Goal: Transaction & Acquisition: Purchase product/service

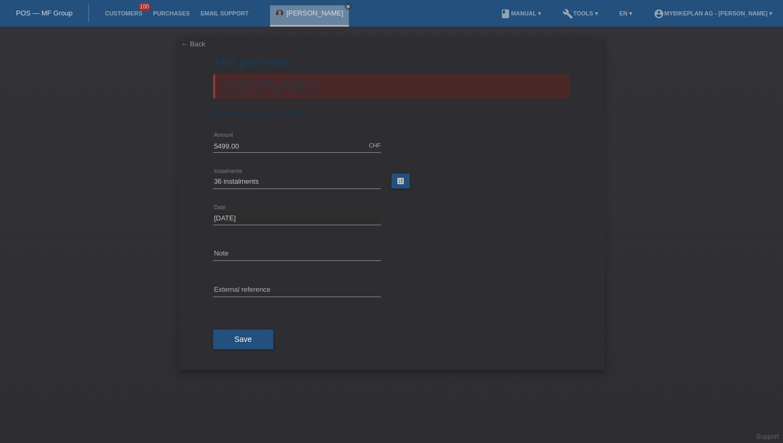
select select "487"
click at [118, 14] on link "Customers" at bounding box center [124, 13] width 48 height 6
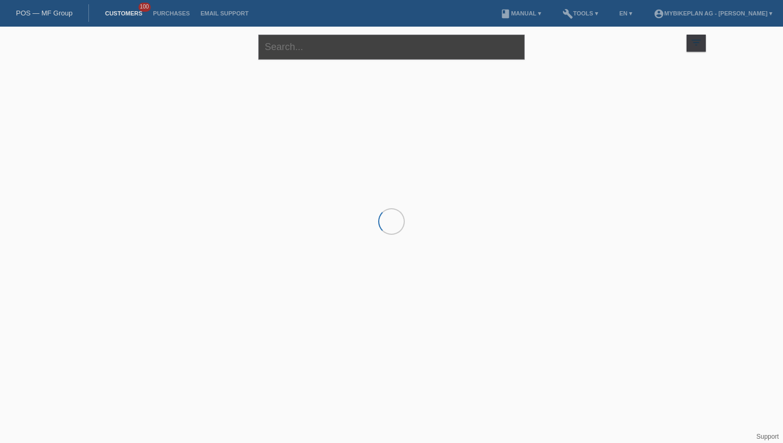
click at [317, 52] on input "text" at bounding box center [391, 47] width 266 height 25
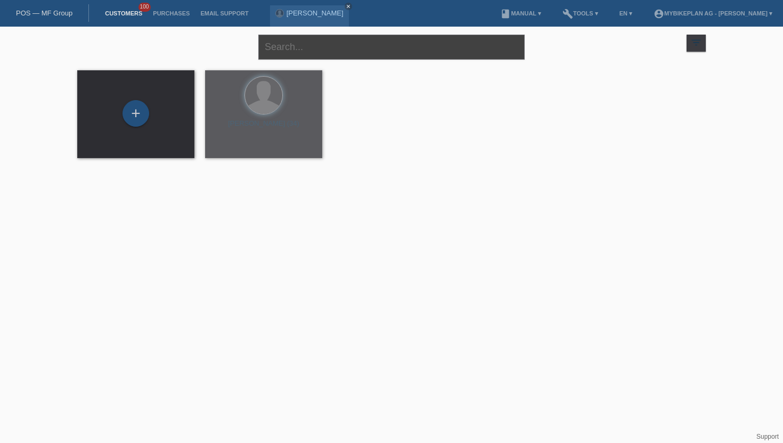
paste input "[PERSON_NAME]"
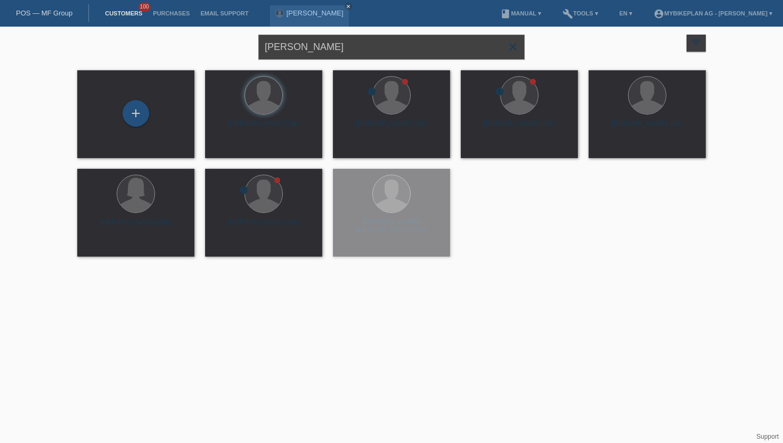
type input "[PERSON_NAME]"
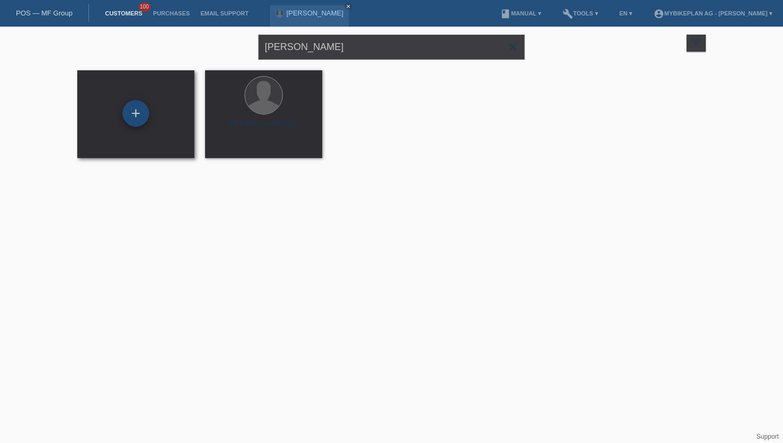
click at [138, 115] on div "+" at bounding box center [136, 113] width 27 height 27
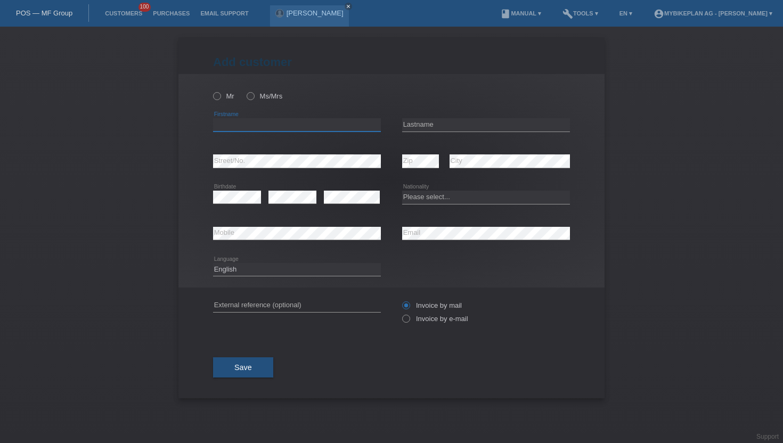
click at [223, 130] on input "text" at bounding box center [297, 124] width 168 height 13
paste input "[PERSON_NAME]"
click at [254, 124] on input "[PERSON_NAME]" at bounding box center [297, 124] width 168 height 13
type input "Moncef"
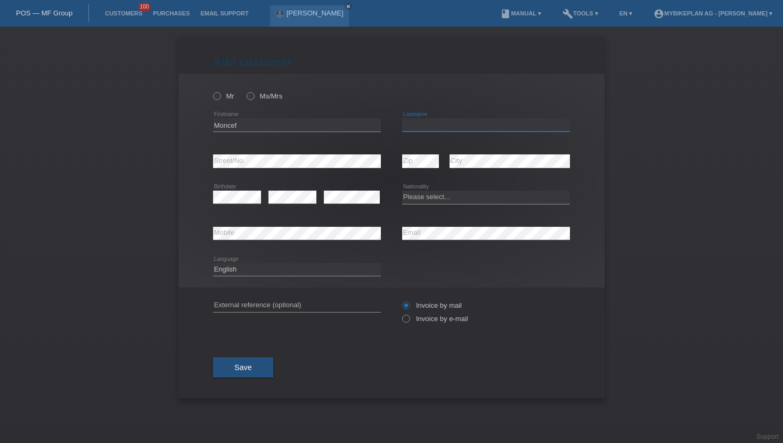
click at [410, 127] on input "text" at bounding box center [486, 124] width 168 height 13
paste input "Houidi"
type input "Houidi"
click at [245, 91] on icon at bounding box center [245, 91] width 0 height 0
click at [252, 96] on input "Ms/Mrs" at bounding box center [250, 95] width 7 height 7
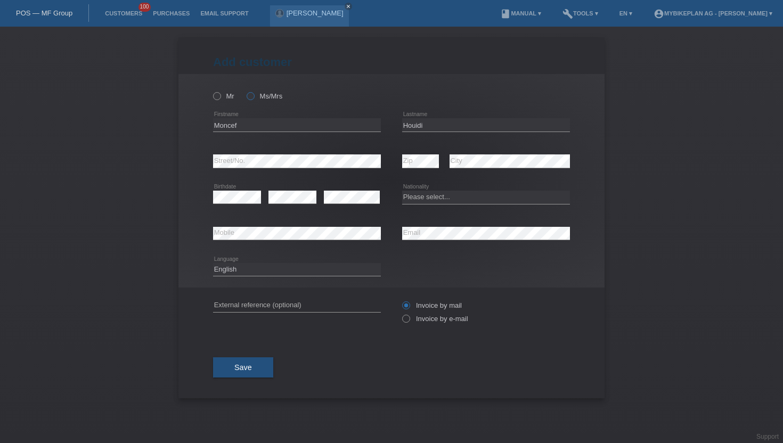
radio input "true"
click at [415, 198] on select "Please select... Switzerland Austria Germany Liechtenstein ------------ Afghani…" at bounding box center [486, 197] width 168 height 13
select select "CH"
click at [402, 191] on select "Please select... Switzerland Austria Germany Liechtenstein ------------ Afghani…" at bounding box center [486, 197] width 168 height 13
click at [289, 270] on select "Deutsch Français Italiano English" at bounding box center [297, 269] width 168 height 13
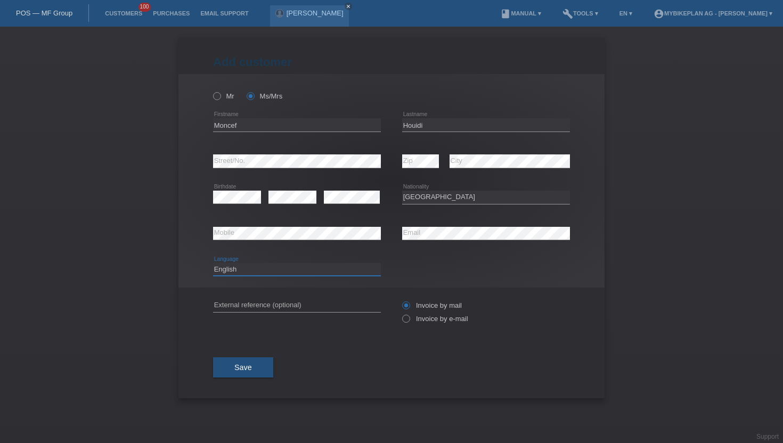
select select "de"
click at [213, 263] on select "Deutsch Français Italiano English" at bounding box center [297, 269] width 168 height 13
click at [401, 313] on icon at bounding box center [401, 313] width 0 height 0
click at [408, 319] on input "Invoice by e-mail" at bounding box center [405, 321] width 7 height 13
radio input "true"
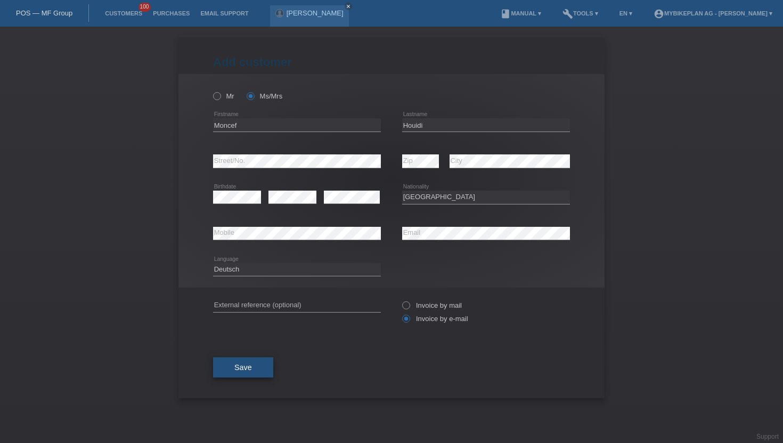
click at [250, 369] on span "Save" at bounding box center [244, 367] width 18 height 9
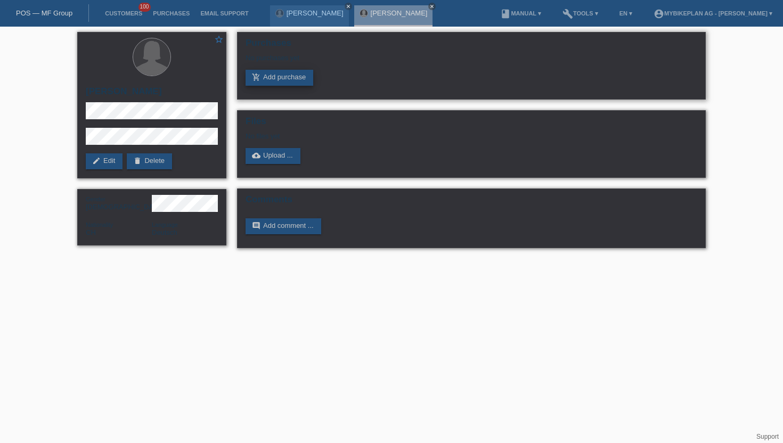
click at [274, 74] on link "add_shopping_cart Add purchase" at bounding box center [280, 78] width 68 height 16
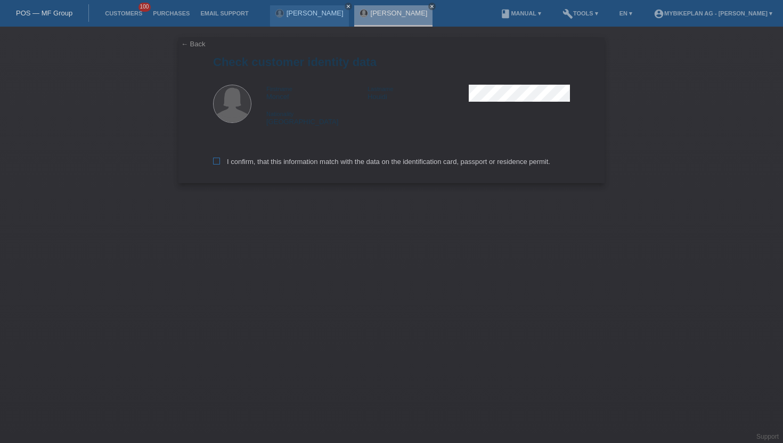
click at [216, 164] on icon at bounding box center [216, 161] width 7 height 7
click at [216, 164] on input "I confirm, that this information match with the data on the identification card…" at bounding box center [216, 161] width 7 height 7
checkbox input "true"
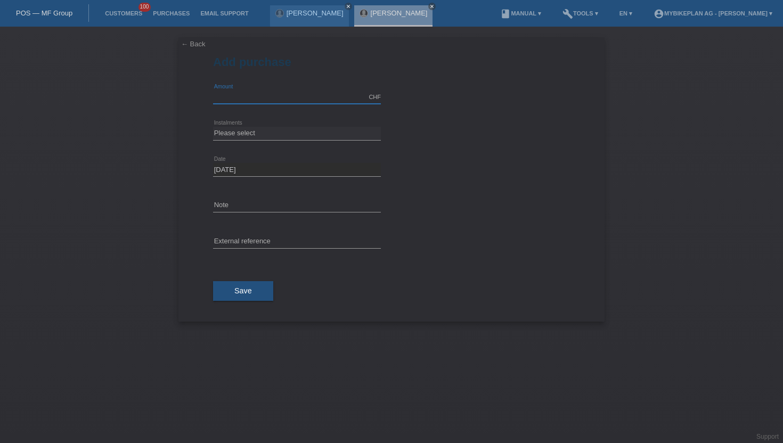
click at [245, 101] on input "text" at bounding box center [297, 97] width 168 height 13
paste input "45792649615"
type input "45792649615"
click at [250, 244] on input "text" at bounding box center [297, 242] width 168 height 13
paste input "45792649615"
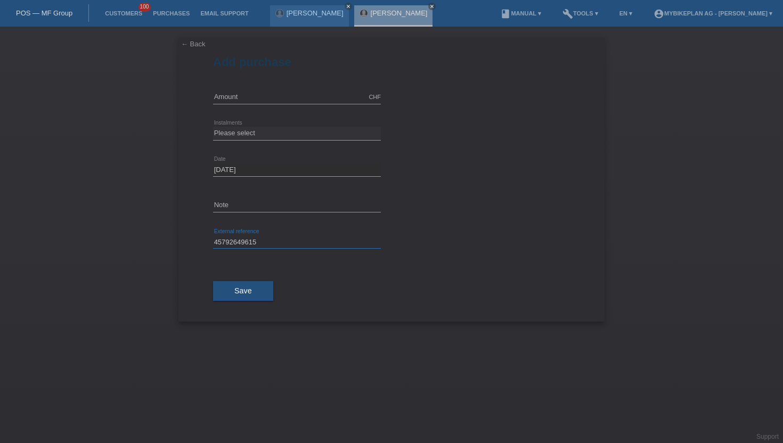
type input "45792649615"
click at [248, 97] on input "text" at bounding box center [297, 97] width 168 height 13
type input "9000.00"
click at [252, 127] on select "Please select 6 instalments 12 instalments 18 instalments 24 instalments 36 ins…" at bounding box center [297, 133] width 168 height 13
select select "487"
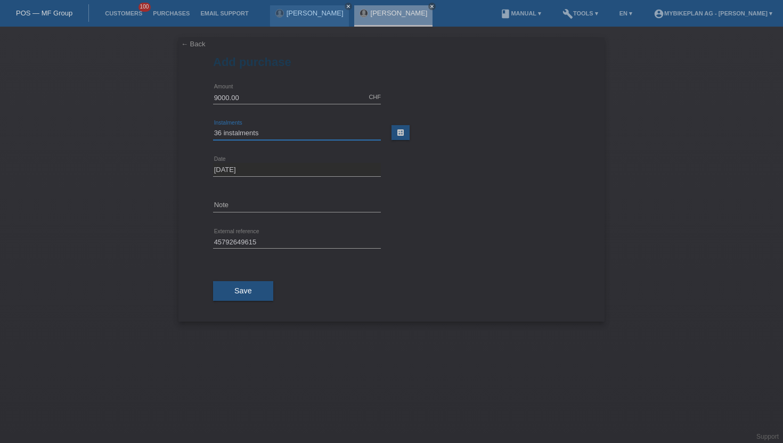
click at [213, 127] on select "Please select 6 instalments 12 instalments 18 instalments 24 instalments 36 ins…" at bounding box center [297, 133] width 168 height 13
click at [240, 292] on span "Save" at bounding box center [244, 291] width 18 height 9
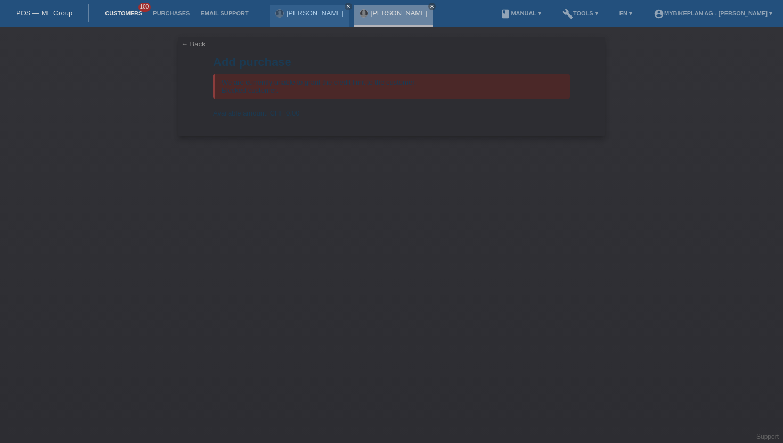
click at [124, 13] on link "Customers" at bounding box center [124, 13] width 48 height 6
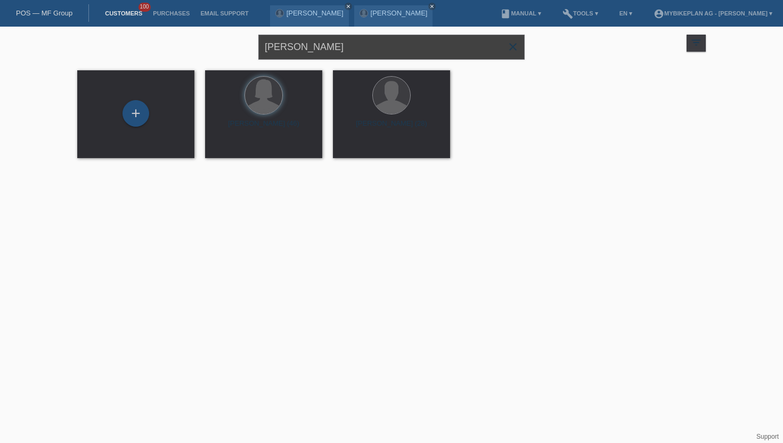
drag, startPoint x: 328, startPoint y: 49, endPoint x: 201, endPoint y: 50, distance: 126.8
click at [201, 50] on div "Moncef Houidi close filter_list view_module Show all customers star Show stared…" at bounding box center [392, 46] width 640 height 38
click at [138, 100] on div "+" at bounding box center [135, 114] width 117 height 88
click at [138, 116] on div "+" at bounding box center [136, 113] width 27 height 27
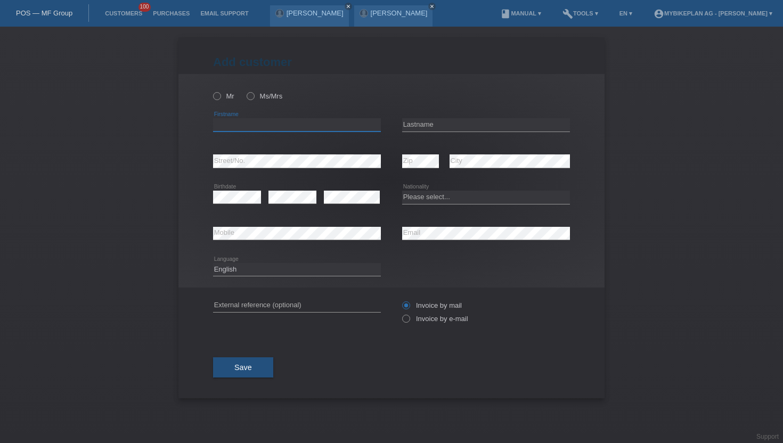
click at [249, 125] on input "text" at bounding box center [297, 124] width 168 height 13
type input "Benedikt Johannes"
click at [418, 127] on input "text" at bounding box center [486, 124] width 168 height 13
type input "Berger"
click at [401, 313] on icon at bounding box center [401, 313] width 0 height 0
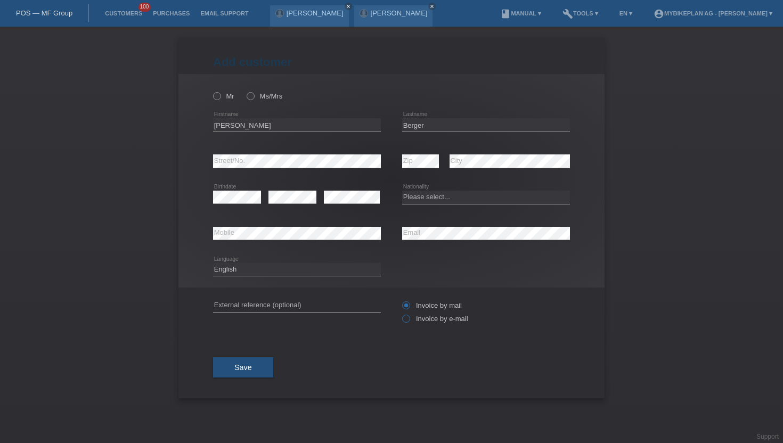
click at [408, 320] on input "Invoice by e-mail" at bounding box center [405, 321] width 7 height 13
radio input "true"
click at [422, 196] on select "Please select... Switzerland Austria Germany Liechtenstein ------------ Afghani…" at bounding box center [486, 197] width 168 height 13
select select "CH"
click at [402, 191] on select "Please select... Switzerland Austria Germany Liechtenstein ------------ Afghani…" at bounding box center [486, 197] width 168 height 13
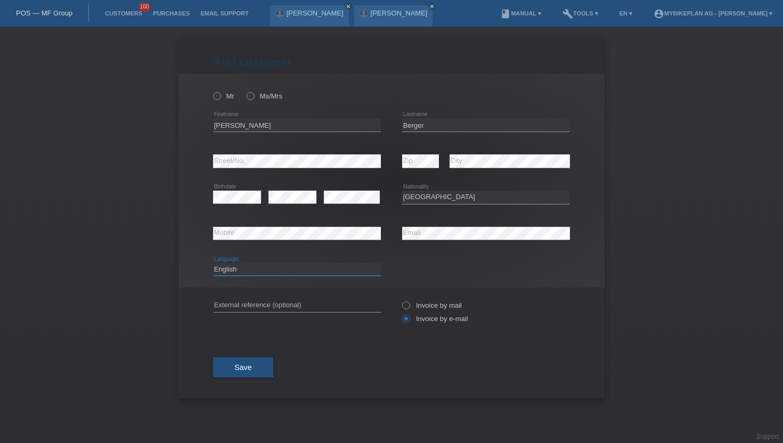
click at [253, 265] on select "Deutsch Français Italiano English" at bounding box center [297, 269] width 168 height 13
select select "de"
click at [213, 263] on select "Deutsch Français Italiano English" at bounding box center [297, 269] width 168 height 13
click at [219, 91] on div "Mr Ms/Mrs" at bounding box center [297, 96] width 168 height 22
click at [212, 91] on icon at bounding box center [212, 91] width 0 height 0
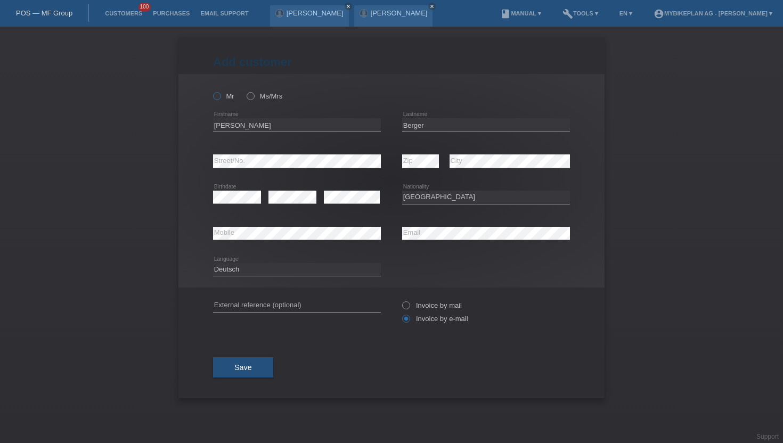
click at [217, 96] on input "Mr" at bounding box center [216, 95] width 7 height 7
radio input "true"
click at [253, 368] on button "Save" at bounding box center [243, 368] width 60 height 20
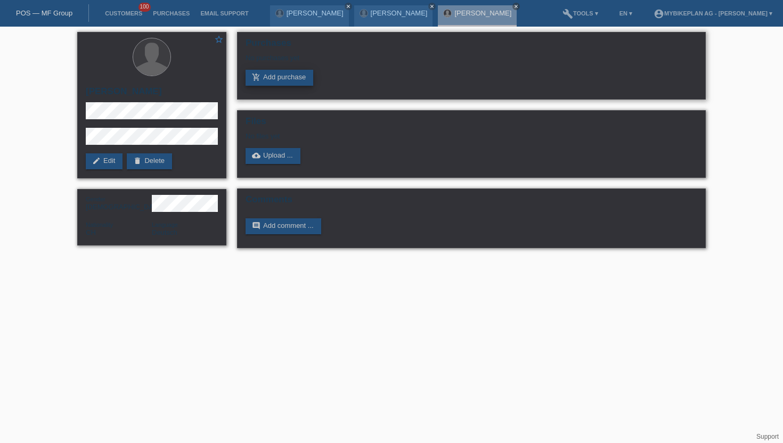
click at [269, 85] on link "add_shopping_cart Add purchase" at bounding box center [280, 78] width 68 height 16
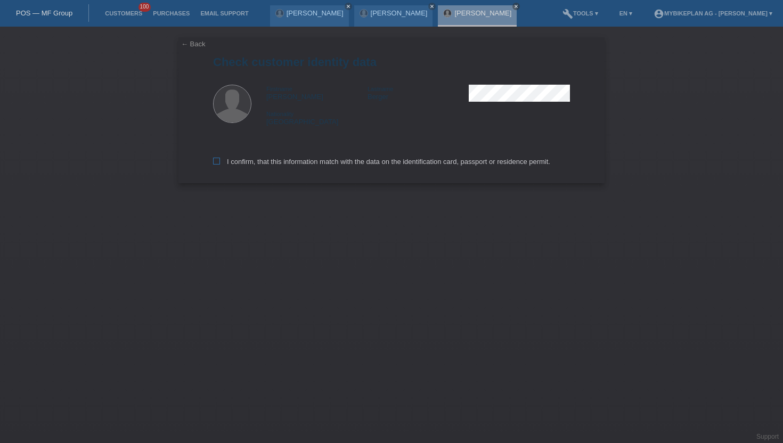
click at [217, 163] on icon at bounding box center [216, 161] width 7 height 7
click at [217, 163] on input "I confirm, that this information match with the data on the identification card…" at bounding box center [216, 161] width 7 height 7
checkbox input "true"
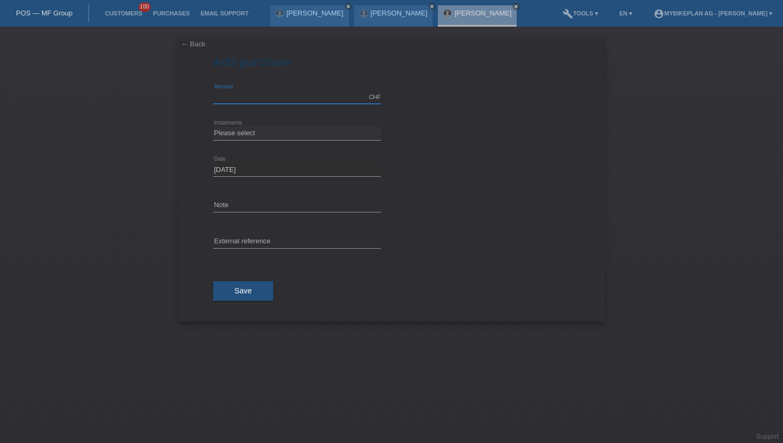
click at [239, 101] on input "text" at bounding box center [297, 97] width 168 height 13
type input "2700.00"
click at [228, 237] on input "text" at bounding box center [297, 242] width 168 height 13
paste input "45781791920"
type input "45781791920"
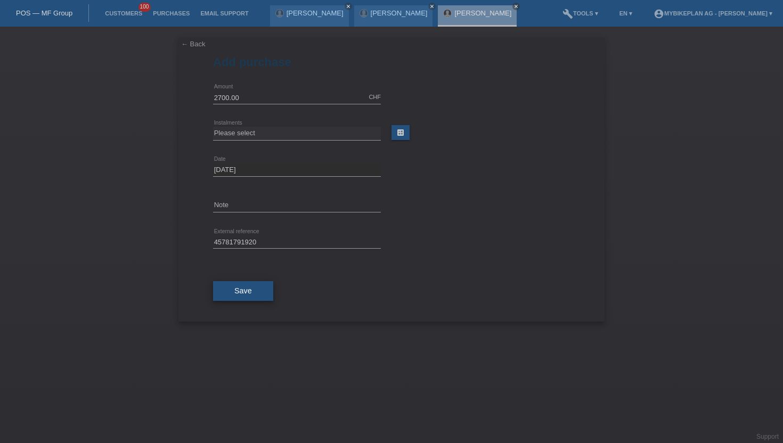
click at [239, 292] on span "Save" at bounding box center [244, 291] width 18 height 9
click at [247, 136] on select "Please select 6 instalments 12 instalments 18 instalments 24 instalments 36 ins…" at bounding box center [297, 133] width 168 height 13
select select "488"
click at [213, 127] on select "Please select 6 instalments 12 instalments 18 instalments 24 instalments 36 ins…" at bounding box center [297, 133] width 168 height 13
click at [249, 290] on span "Save" at bounding box center [244, 291] width 18 height 9
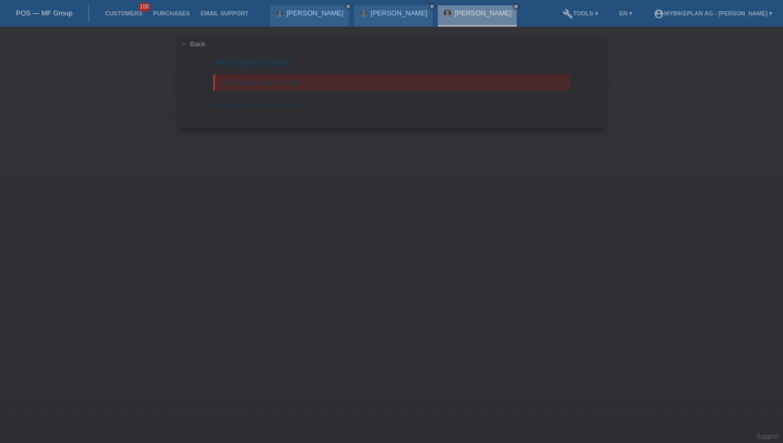
click at [189, 46] on link "← Back" at bounding box center [193, 44] width 25 height 8
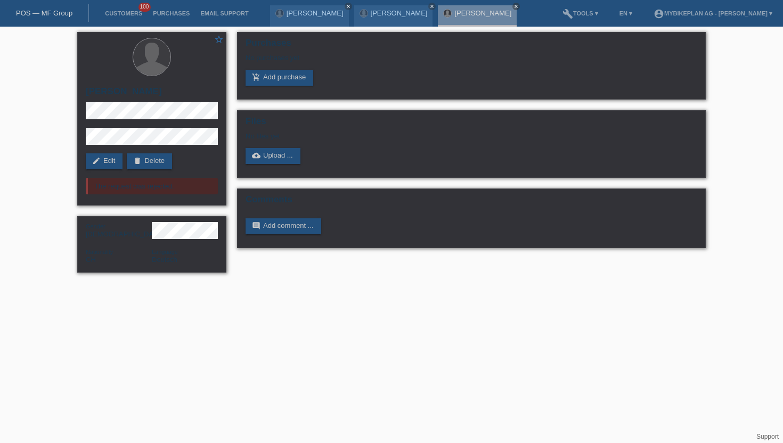
click at [125, 4] on li "Customers 100" at bounding box center [124, 13] width 48 height 27
click at [125, 13] on link "Customers" at bounding box center [124, 13] width 48 height 6
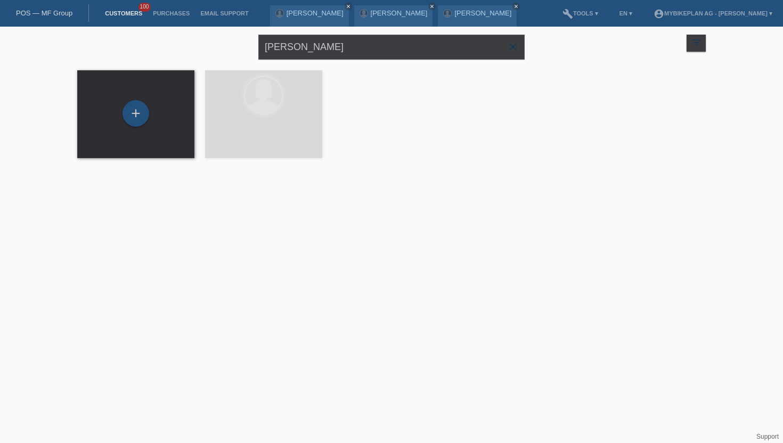
click at [329, 51] on input "[PERSON_NAME]" at bounding box center [391, 47] width 266 height 25
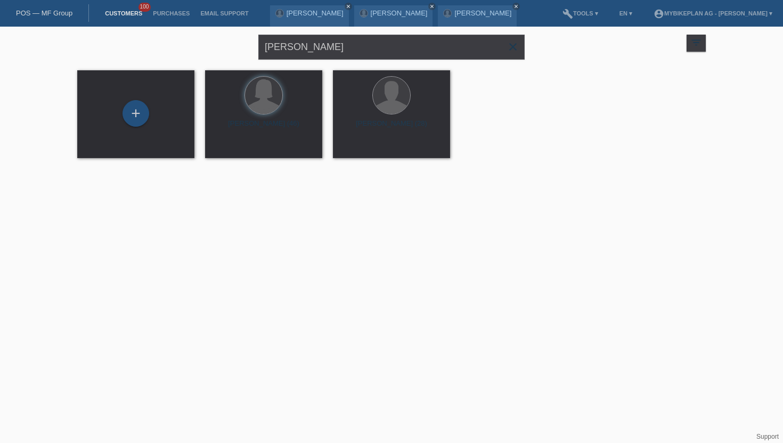
click at [329, 51] on input "[PERSON_NAME]" at bounding box center [391, 47] width 266 height 25
type input "[PERSON_NAME]"
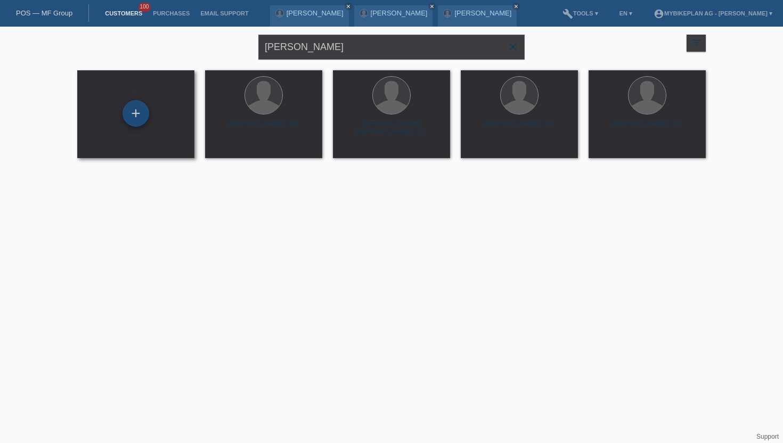
click at [138, 112] on div "+" at bounding box center [136, 113] width 27 height 27
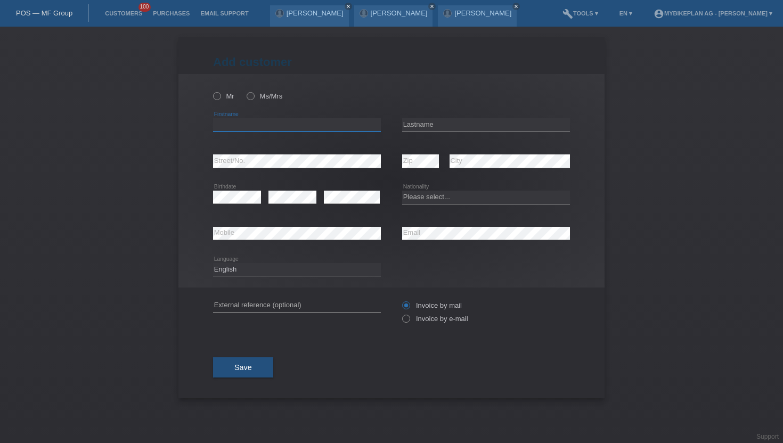
click at [225, 119] on input "text" at bounding box center [297, 124] width 168 height 13
paste input "[PERSON_NAME]"
click at [254, 127] on input "[PERSON_NAME]" at bounding box center [297, 124] width 168 height 13
type input "Diogo"
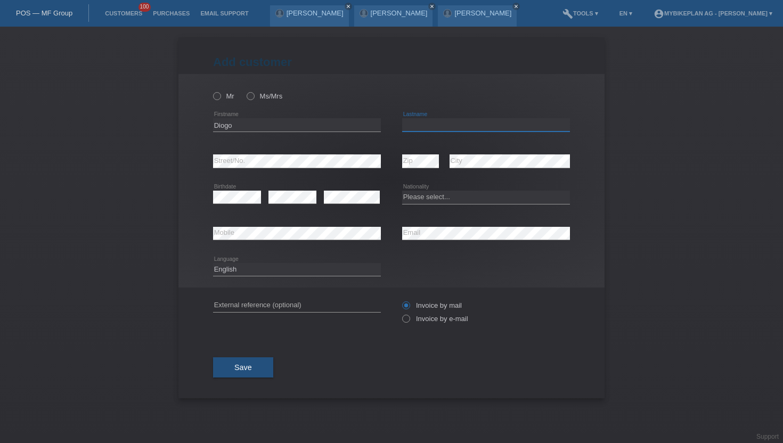
click at [429, 128] on input "text" at bounding box center [486, 124] width 168 height 13
paste input "Caseiro"
type input "Caseiro"
click at [212, 91] on icon at bounding box center [212, 91] width 0 height 0
click at [219, 96] on input "Mr" at bounding box center [216, 95] width 7 height 7
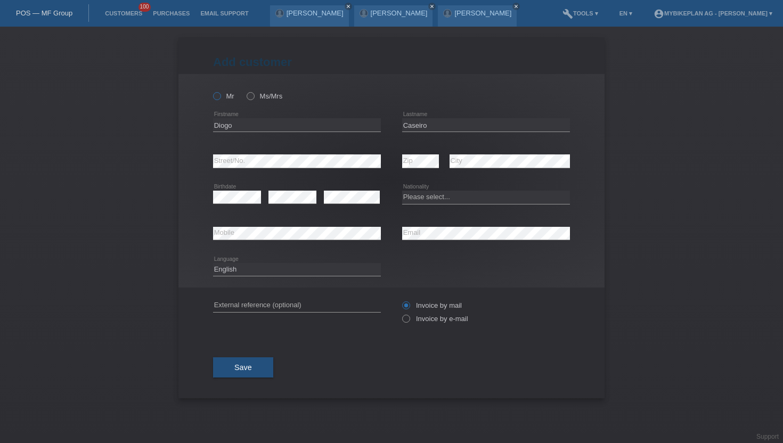
radio input "true"
click at [401, 313] on icon at bounding box center [401, 313] width 0 height 0
click at [407, 319] on input "Invoice by e-mail" at bounding box center [405, 321] width 7 height 13
radio input "true"
click at [343, 207] on div "error" at bounding box center [352, 198] width 56 height 36
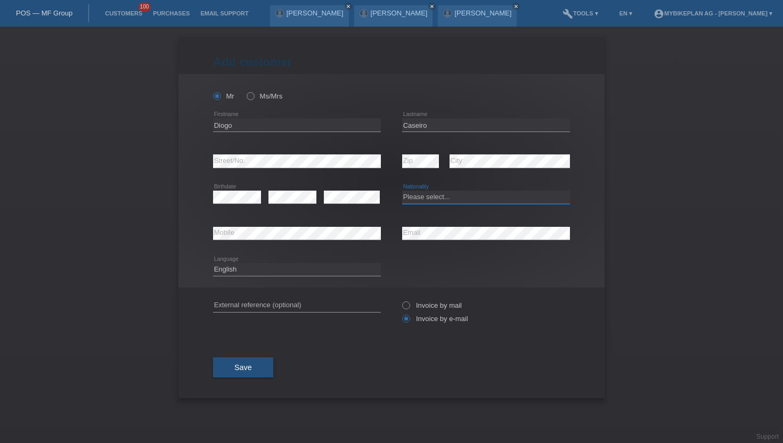
click at [432, 197] on select "Please select... Switzerland Austria Germany Liechtenstein ------------ Afghani…" at bounding box center [486, 197] width 168 height 13
select select "PT"
click at [402, 191] on select "Please select... Switzerland Austria Germany Liechtenstein ------------ Afghani…" at bounding box center [486, 197] width 168 height 13
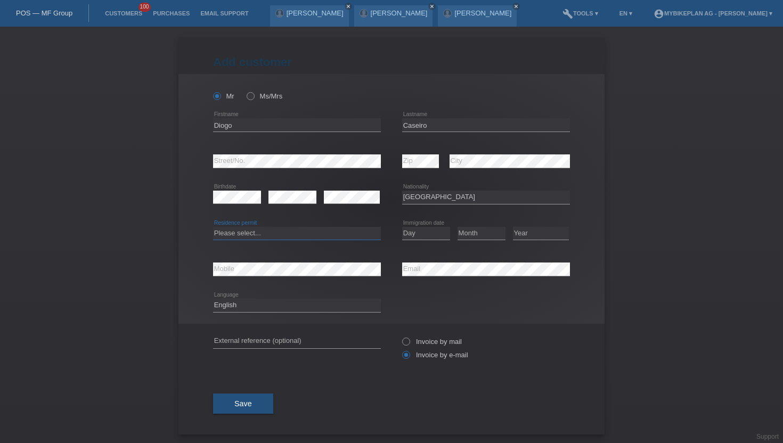
click at [246, 231] on select "Please select... C B B - Refugee status Other" at bounding box center [297, 233] width 168 height 13
select select "B"
click at [213, 227] on select "Please select... C B B - Refugee status Other" at bounding box center [297, 233] width 168 height 13
click at [427, 235] on select "Day 01 02 03 04 05 06 07 08 09 10 11" at bounding box center [426, 233] width 48 height 13
select select "01"
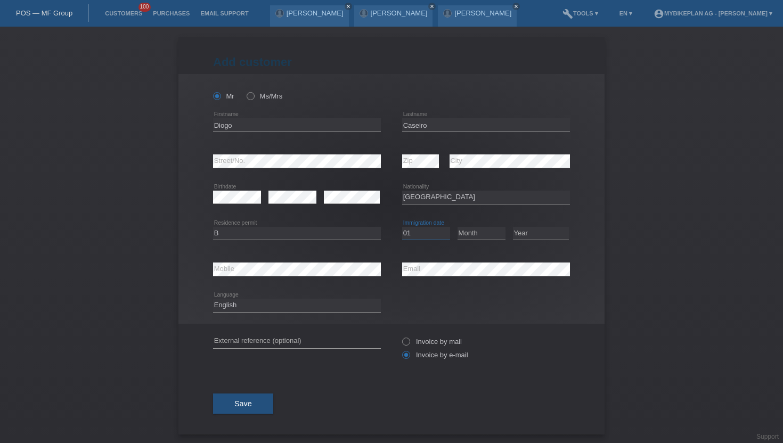
click at [402, 227] on select "Day 01 02 03 04 05 06 07 08 09 10 11" at bounding box center [426, 233] width 48 height 13
click at [466, 239] on select "Month 01 02 03 04 05 06 07 08 09 10 11" at bounding box center [482, 233] width 48 height 13
select select "04"
click at [458, 227] on select "Month 01 02 03 04 05 06 07 08 09 10 11" at bounding box center [482, 233] width 48 height 13
click at [527, 235] on select "Year 2025 2024 2023 2022 2021 2020 2019 2018 2017 2016 2015 2014 2013 2012 2011…" at bounding box center [541, 233] width 56 height 13
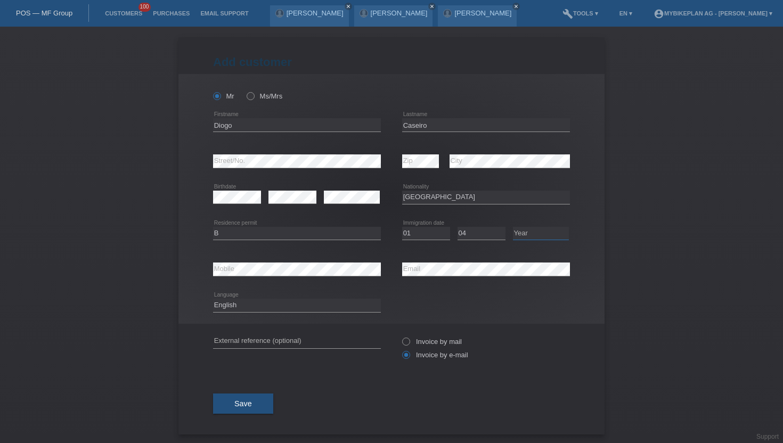
select select "2023"
click at [513, 227] on select "Year 2025 2024 2023 2022 2021 2020 2019 2018 2017 2016 2015 2014 2013 2012 2011…" at bounding box center [541, 233] width 56 height 13
click at [244, 405] on span "Save" at bounding box center [244, 404] width 18 height 9
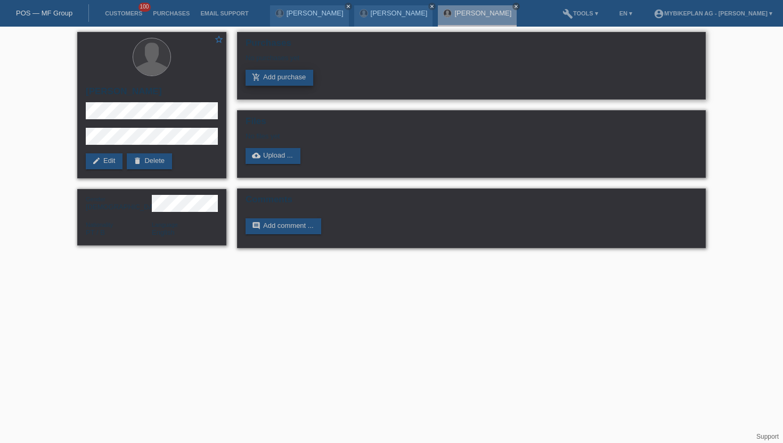
click at [267, 79] on link "add_shopping_cart Add purchase" at bounding box center [280, 78] width 68 height 16
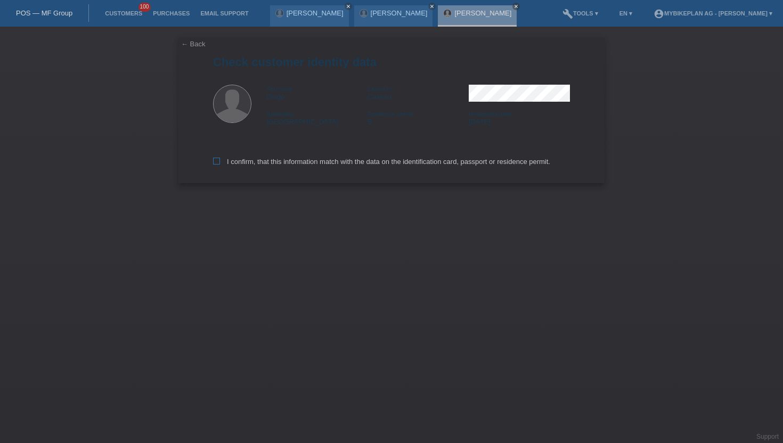
click at [221, 164] on label "I confirm, that this information match with the data on the identification card…" at bounding box center [381, 162] width 337 height 8
click at [220, 164] on input "I confirm, that this information match with the data on the identification card…" at bounding box center [216, 161] width 7 height 7
checkbox input "true"
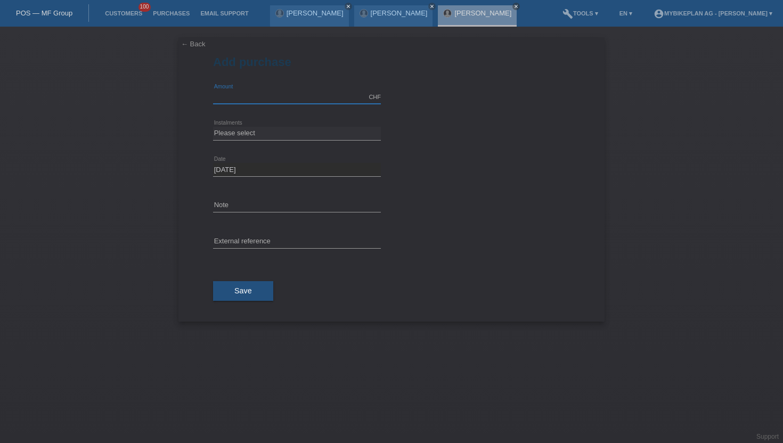
click at [240, 102] on input "text" at bounding box center [297, 97] width 168 height 13
type input "5249.00"
click at [232, 131] on select "Please select 6 instalments 12 instalments 18 instalments 24 instalments 36 ins…" at bounding box center [297, 133] width 168 height 13
select select "488"
click at [213, 127] on select "Please select 6 instalments 12 instalments 18 instalments 24 instalments 36 ins…" at bounding box center [297, 133] width 168 height 13
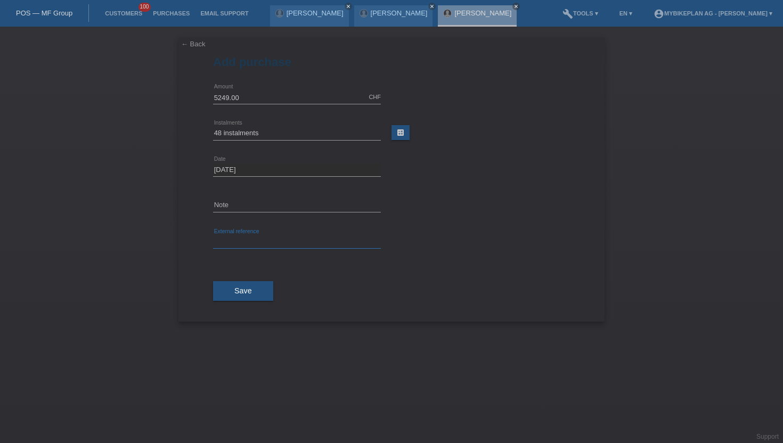
click at [230, 244] on input "text" at bounding box center [297, 242] width 168 height 13
paste input "45776811183"
type input "45776811183"
select select "488"
click at [247, 279] on div "Save" at bounding box center [391, 292] width 357 height 62
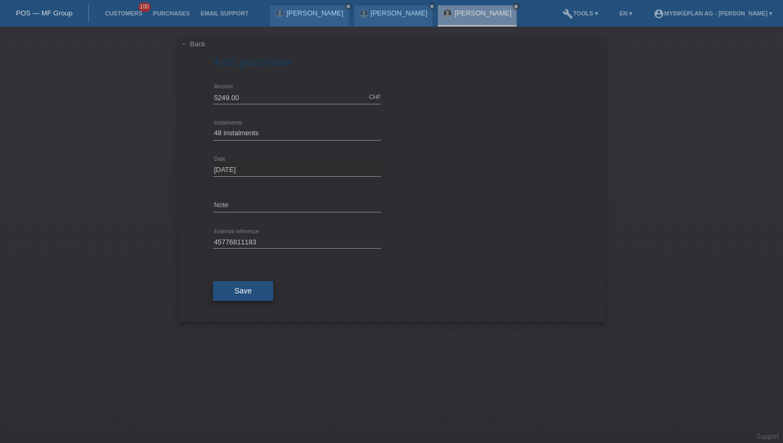
click at [244, 292] on span "Save" at bounding box center [244, 291] width 18 height 9
